Goal: Use online tool/utility

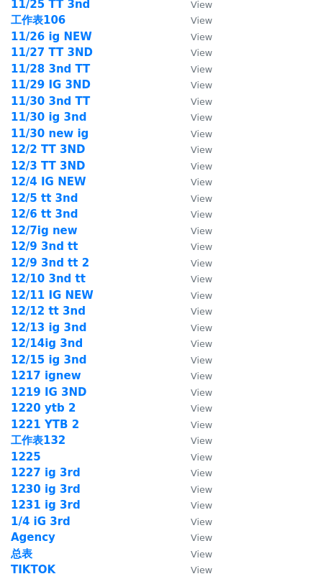
scroll to position [1941, 0]
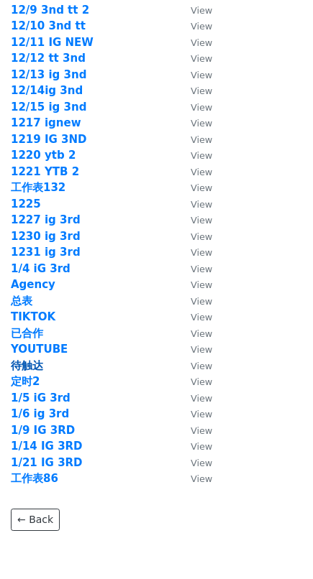
click at [29, 362] on strong "待触达" at bounding box center [27, 365] width 32 height 13
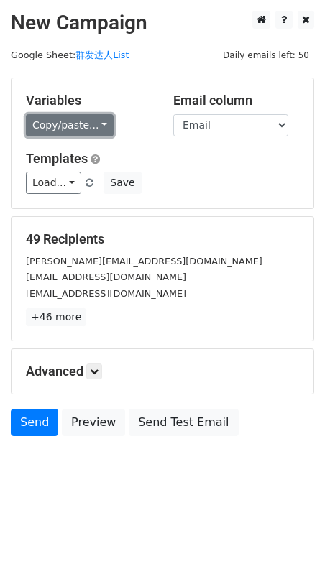
click at [86, 116] on link "Copy/paste..." at bounding box center [70, 125] width 88 height 22
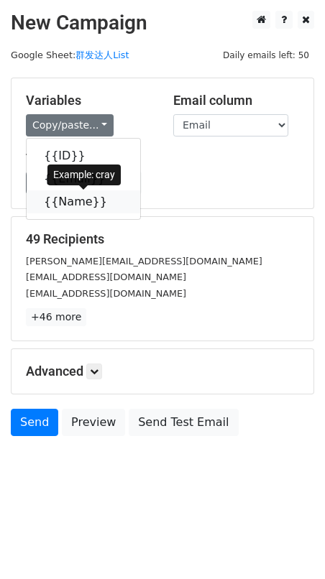
drag, startPoint x: 86, startPoint y: 197, endPoint x: 4, endPoint y: 231, distance: 88.0
click at [86, 197] on link "{{Name}}" at bounding box center [84, 202] width 114 height 23
